Goal: Complete application form

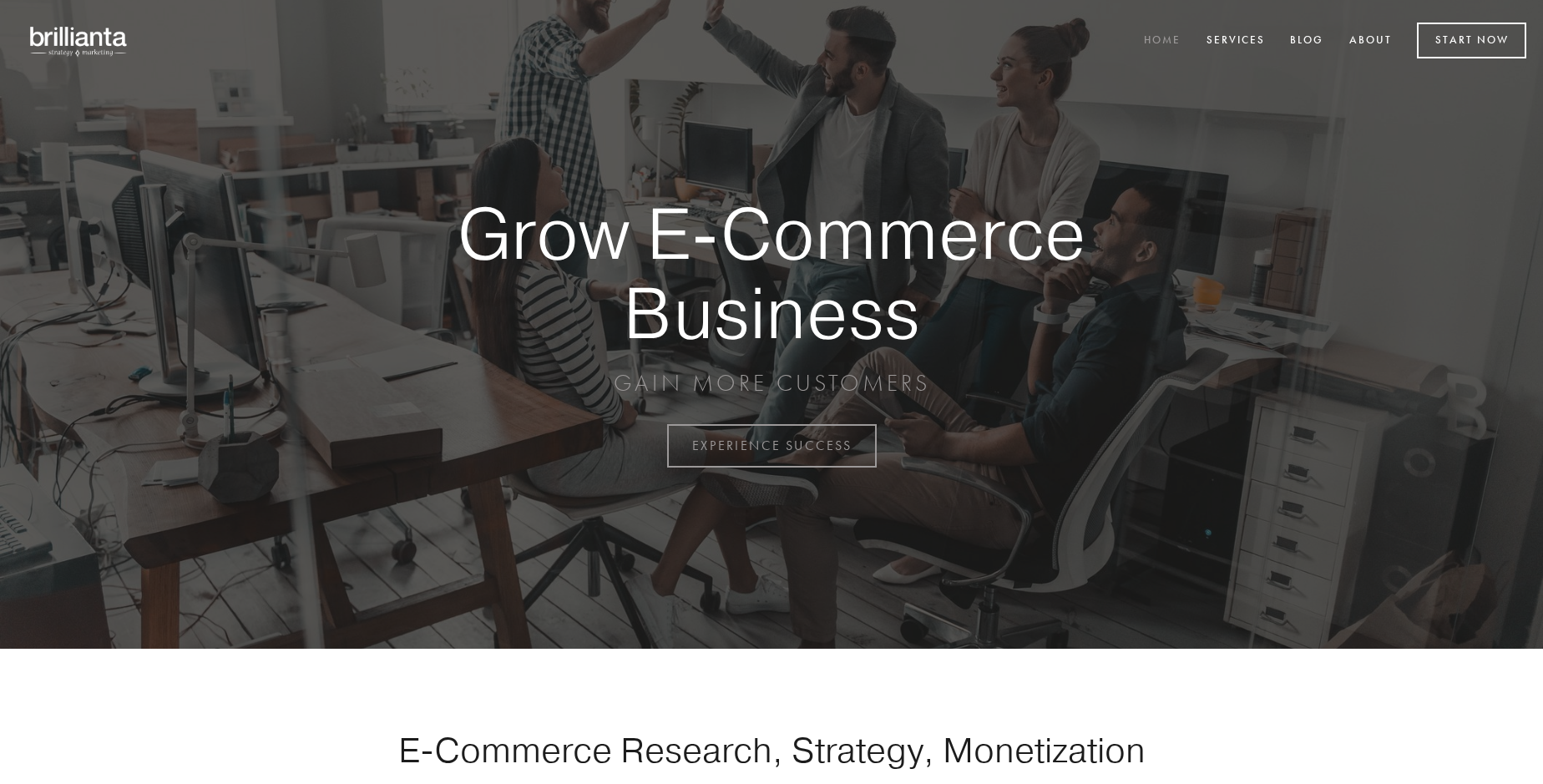
scroll to position [4376, 0]
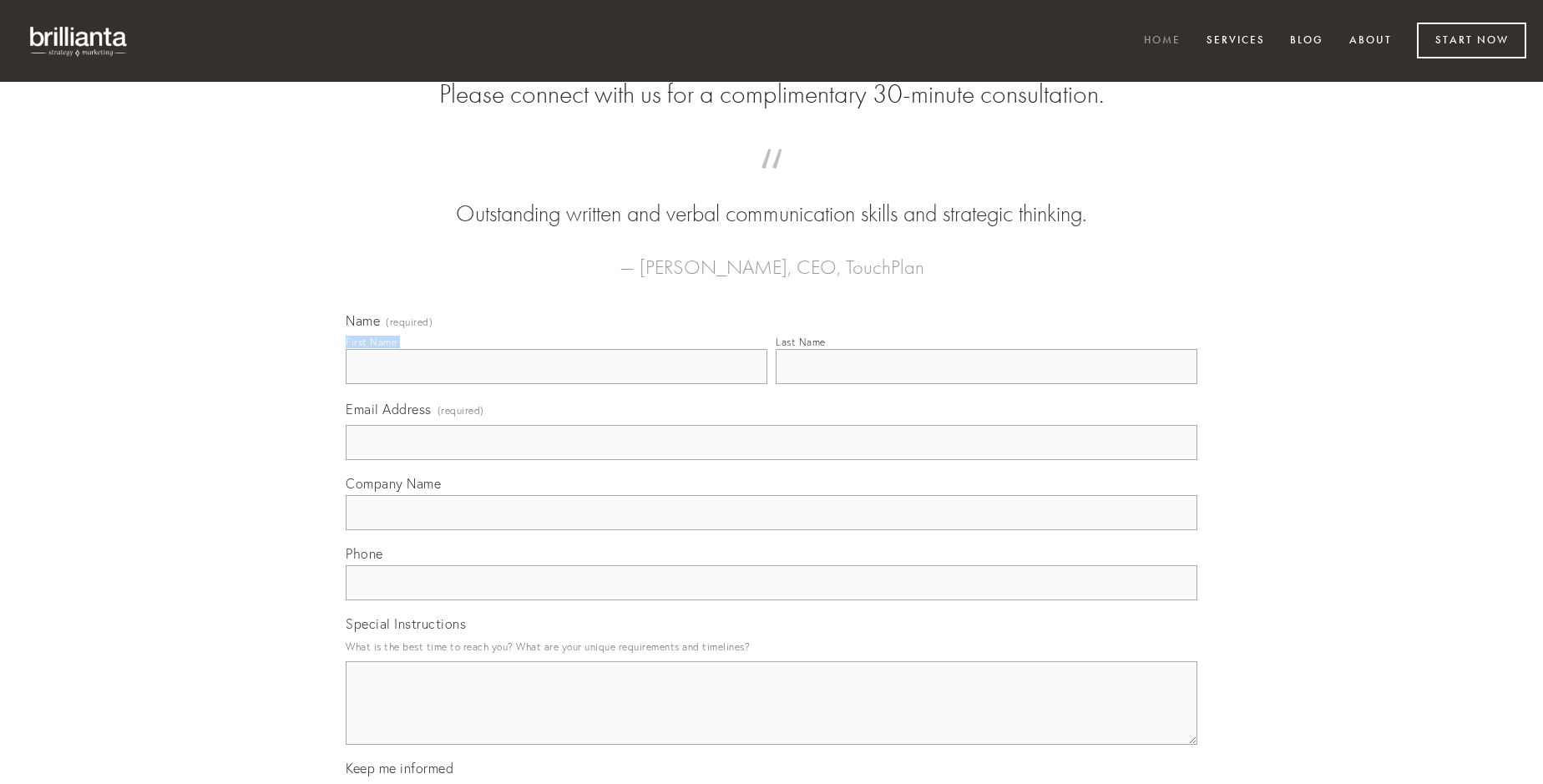
type input "[PERSON_NAME]"
click at [986, 384] on input "Last Name" at bounding box center [986, 366] width 422 height 35
type input "[PERSON_NAME]"
click at [772, 460] on input "Email Address (required)" at bounding box center [771, 442] width 851 height 35
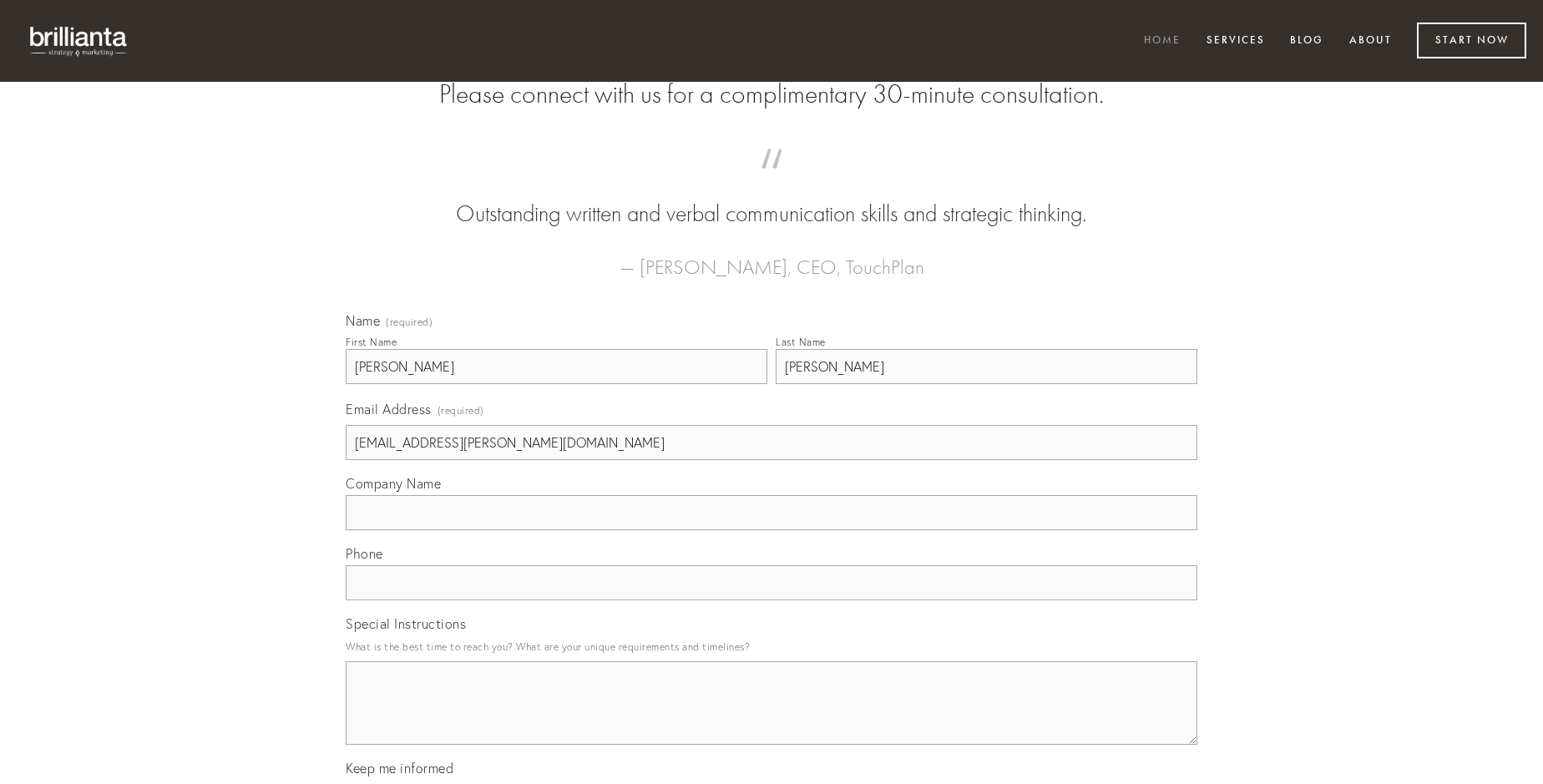
type input "[EMAIL_ADDRESS][PERSON_NAME][DOMAIN_NAME]"
click at [772, 530] on input "Company Name" at bounding box center [771, 512] width 851 height 35
type input "dolor"
click at [772, 600] on input "text" at bounding box center [771, 582] width 851 height 35
click at [772, 718] on textarea "Special Instructions" at bounding box center [771, 702] width 851 height 83
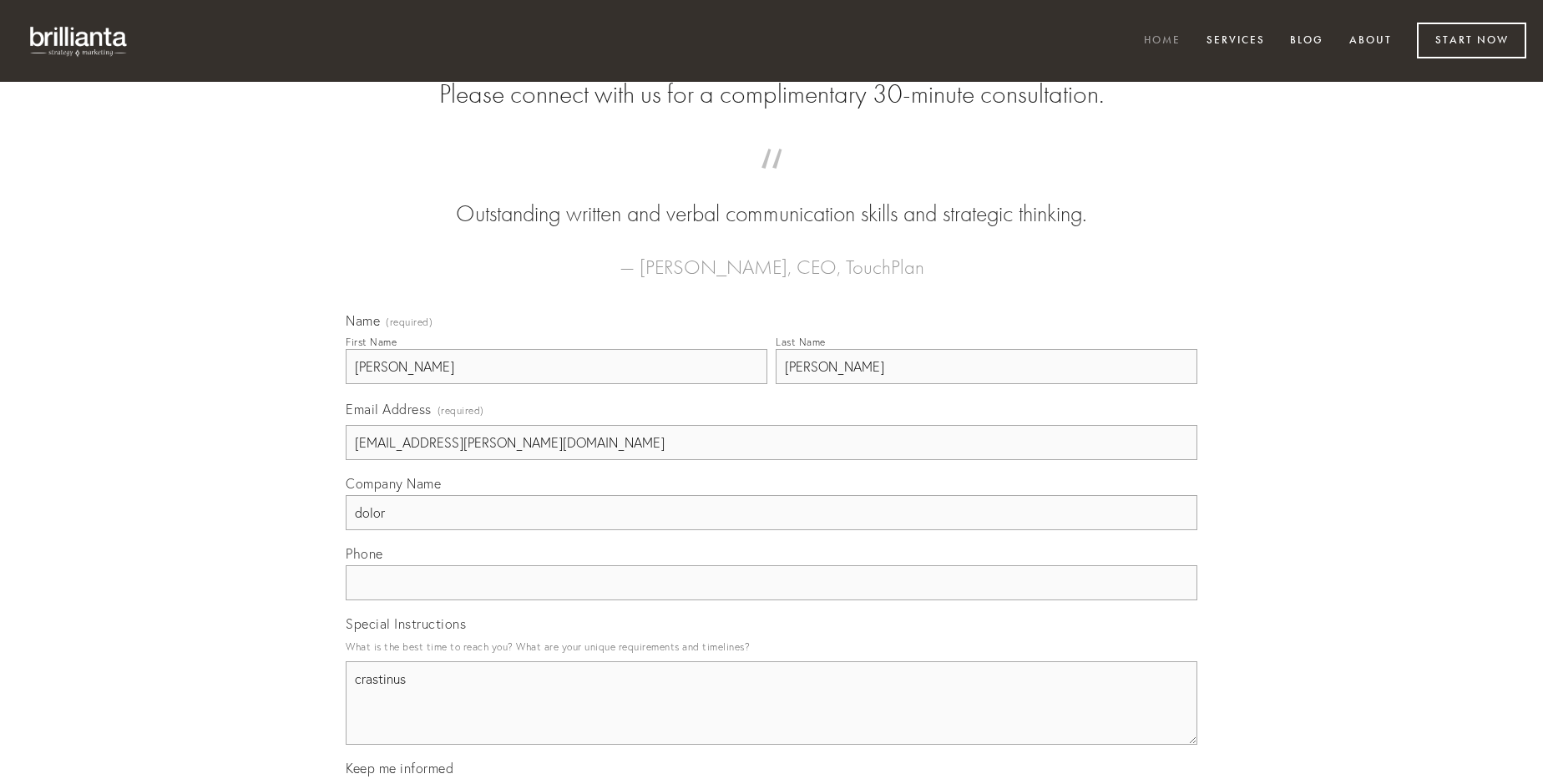
type textarea "crastinus"
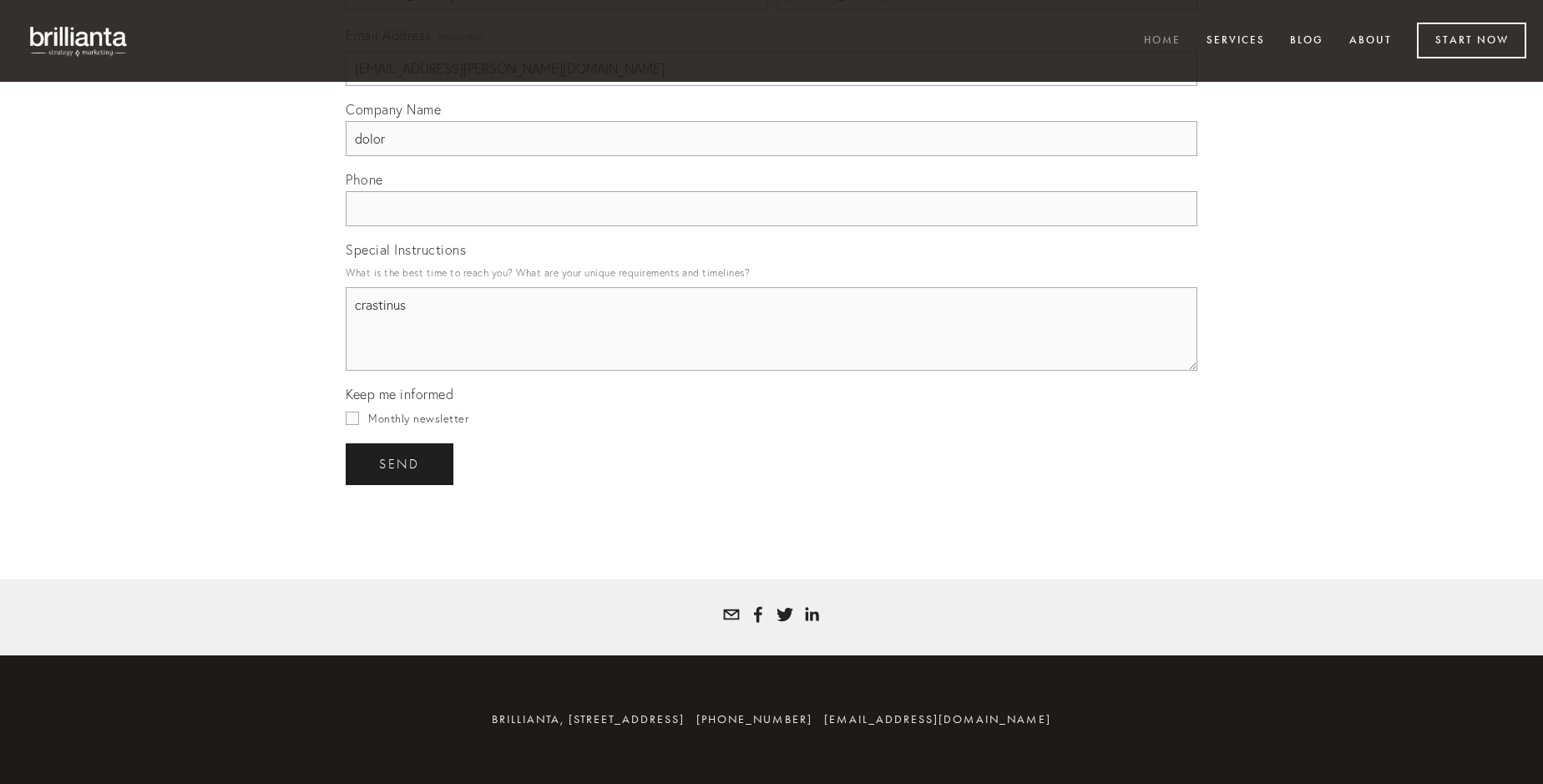
click at [401, 463] on span "send" at bounding box center [399, 464] width 41 height 15
